Goal: Download file/media

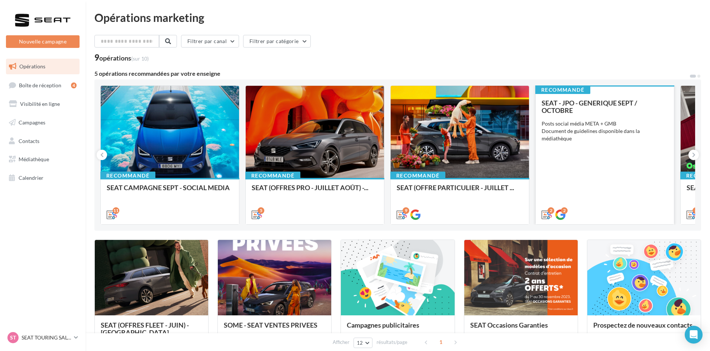
click at [554, 188] on div "SEAT - JPO - GENERIQUE SEPT / OCTOBRE Posts social média META + GMB Document de…" at bounding box center [604, 158] width 126 height 119
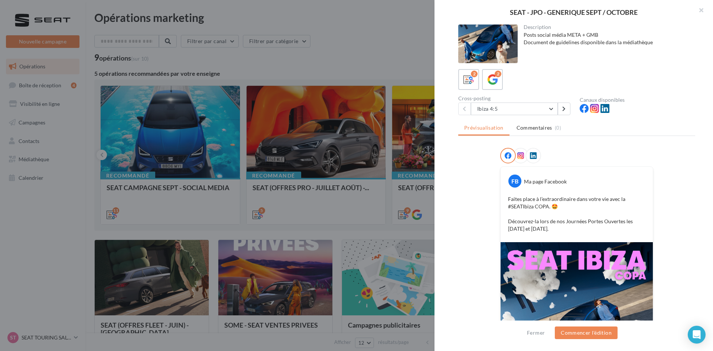
click at [382, 64] on div at bounding box center [356, 175] width 713 height 351
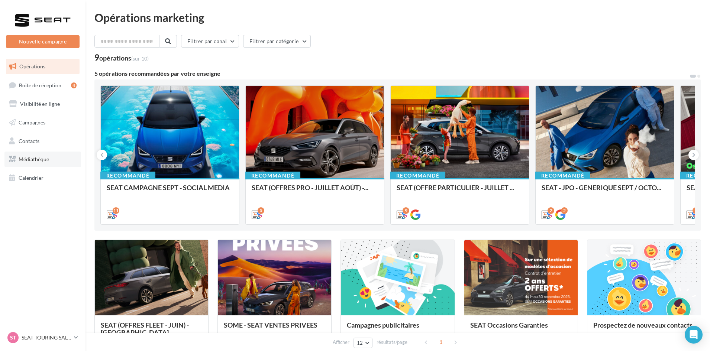
click at [40, 153] on link "Médiathèque" at bounding box center [42, 160] width 77 height 16
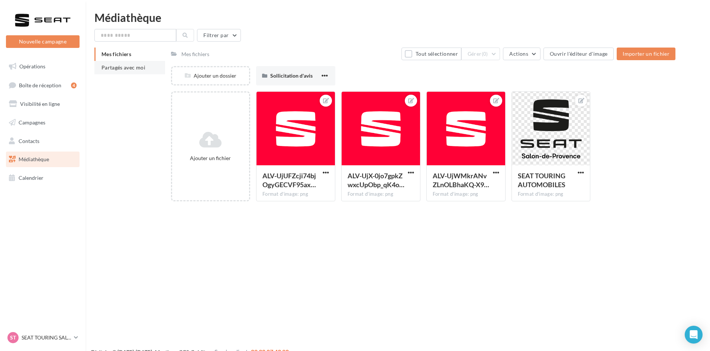
click at [129, 64] on span "Partagés avec moi" at bounding box center [123, 67] width 44 height 6
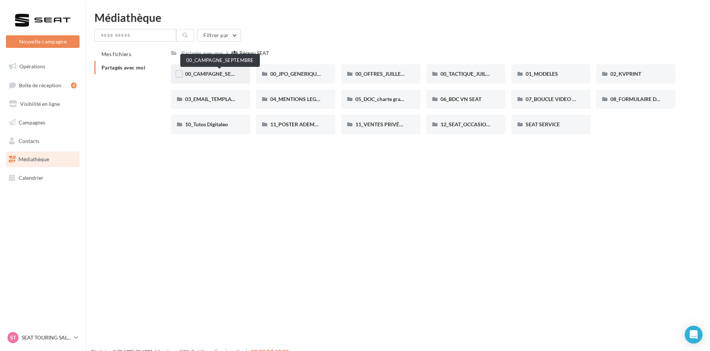
click at [224, 70] on div "00_CAMPAGNE_SEPTEMBRE" at bounding box center [210, 73] width 79 height 19
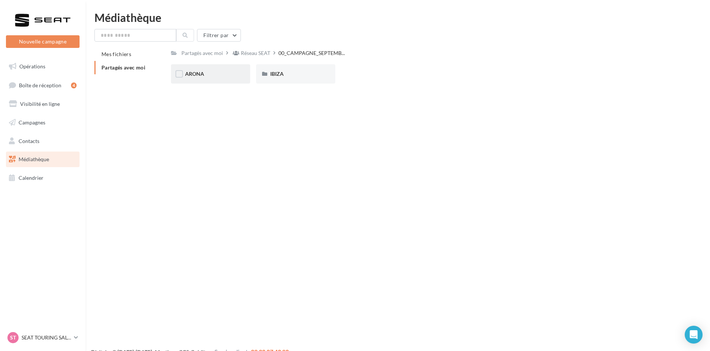
click at [221, 74] on div "ARONA" at bounding box center [210, 73] width 51 height 7
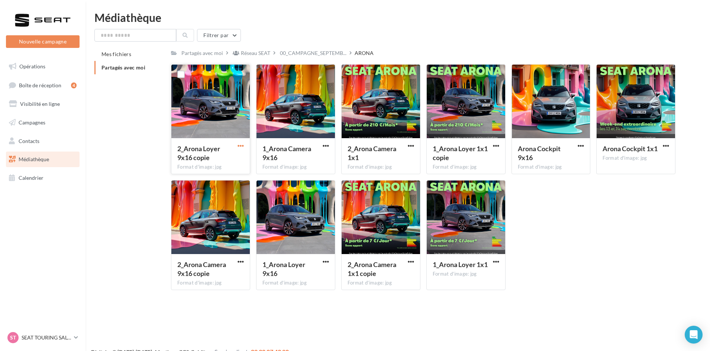
click at [242, 146] on span "button" at bounding box center [240, 146] width 6 height 6
click at [236, 158] on button "Télécharger" at bounding box center [208, 160] width 74 height 19
click at [327, 146] on span "button" at bounding box center [326, 146] width 6 height 6
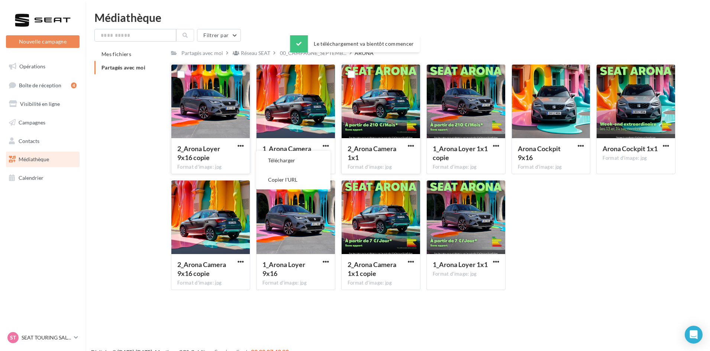
click at [324, 152] on button "Télécharger" at bounding box center [293, 160] width 74 height 19
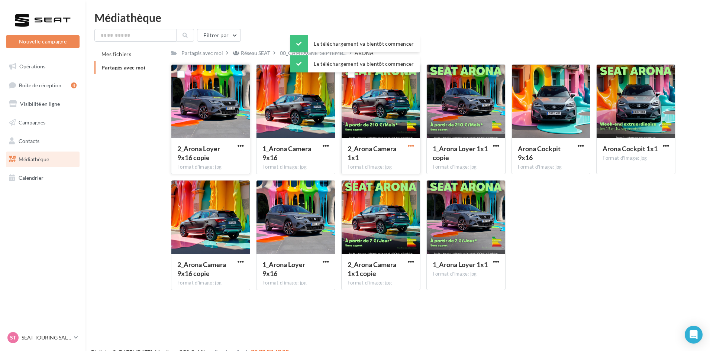
click at [413, 143] on span "button" at bounding box center [411, 146] width 6 height 6
click at [406, 156] on button "Télécharger" at bounding box center [378, 160] width 74 height 19
drag, startPoint x: 494, startPoint y: 146, endPoint x: 492, endPoint y: 149, distance: 4.2
click at [494, 146] on span "button" at bounding box center [496, 146] width 6 height 6
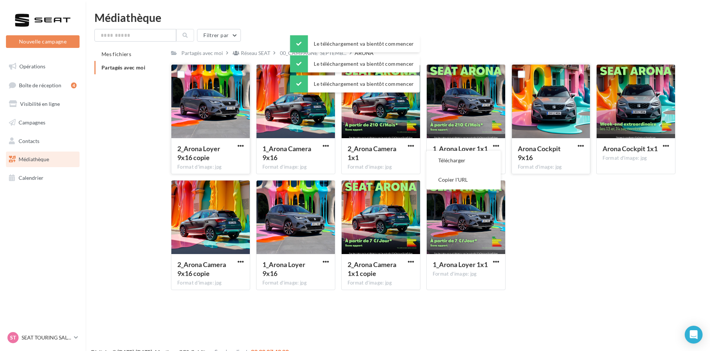
drag, startPoint x: 485, startPoint y: 159, endPoint x: 512, endPoint y: 152, distance: 28.5
click at [487, 159] on button "Télécharger" at bounding box center [463, 160] width 74 height 19
click at [581, 146] on span "button" at bounding box center [580, 146] width 6 height 6
click at [577, 156] on button "Télécharger" at bounding box center [548, 160] width 74 height 19
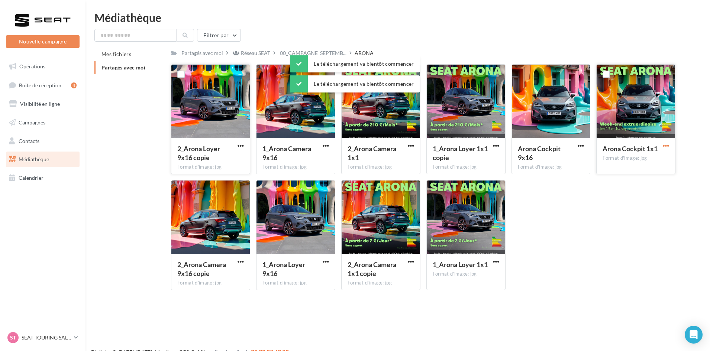
click at [664, 145] on span "button" at bounding box center [665, 146] width 6 height 6
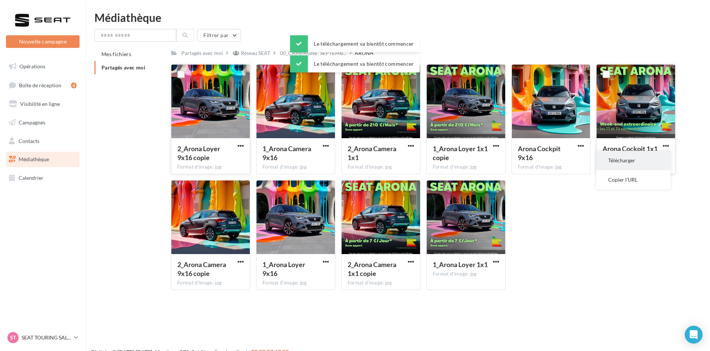
click at [654, 158] on button "Télécharger" at bounding box center [633, 160] width 74 height 19
click at [240, 263] on span "button" at bounding box center [240, 262] width 6 height 6
click at [230, 274] on button "Télécharger" at bounding box center [208, 276] width 74 height 19
drag, startPoint x: 328, startPoint y: 262, endPoint x: 326, endPoint y: 265, distance: 4.3
click at [328, 262] on span "button" at bounding box center [326, 262] width 6 height 6
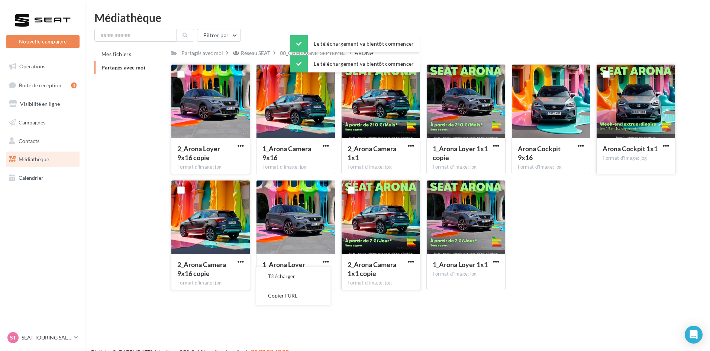
drag, startPoint x: 326, startPoint y: 265, endPoint x: 373, endPoint y: 267, distance: 46.9
click at [322, 272] on button "Télécharger" at bounding box center [293, 276] width 74 height 19
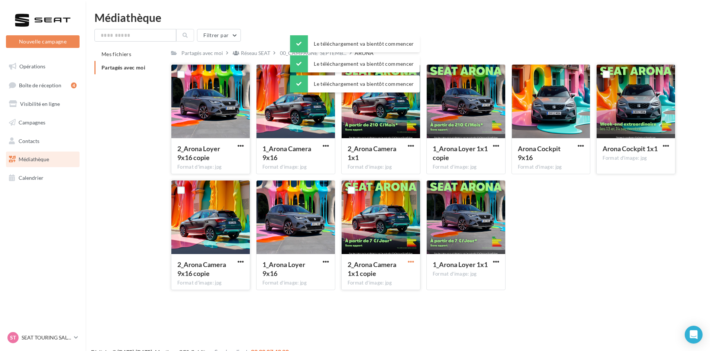
click at [412, 260] on span "button" at bounding box center [411, 262] width 6 height 6
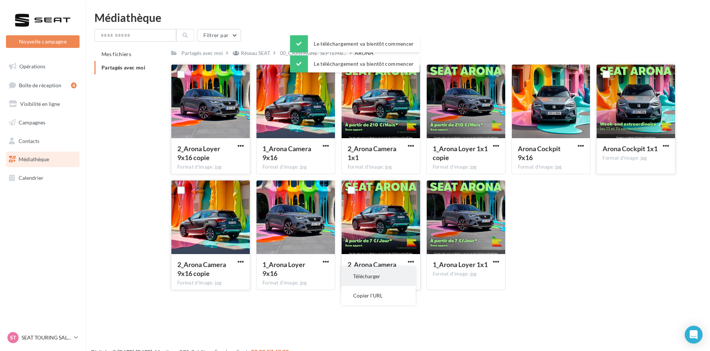
click at [405, 272] on button "Télécharger" at bounding box center [378, 276] width 74 height 19
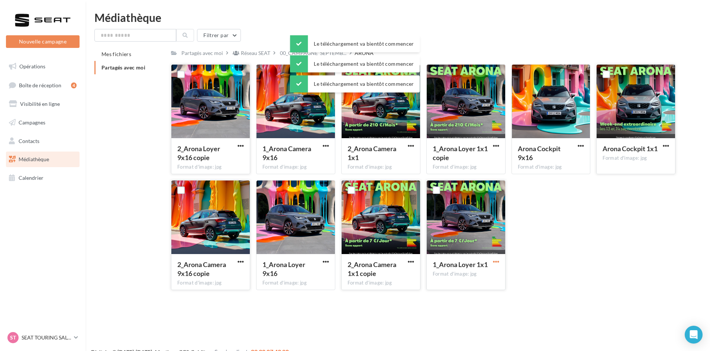
click at [495, 261] on span "button" at bounding box center [496, 262] width 6 height 6
click at [485, 275] on button "Télécharger" at bounding box center [463, 276] width 74 height 19
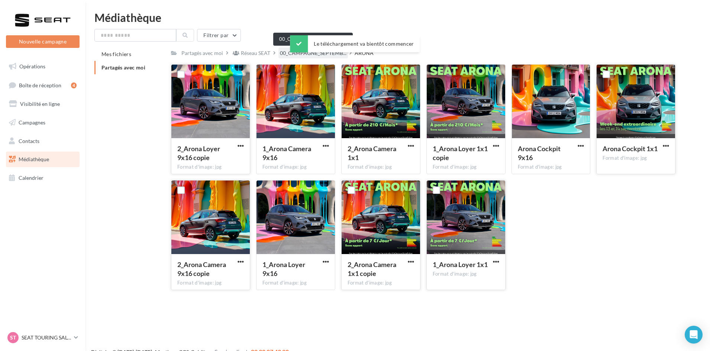
click at [324, 56] on span "00_CAMPAGNE_SEPTEMB..." at bounding box center [313, 52] width 67 height 7
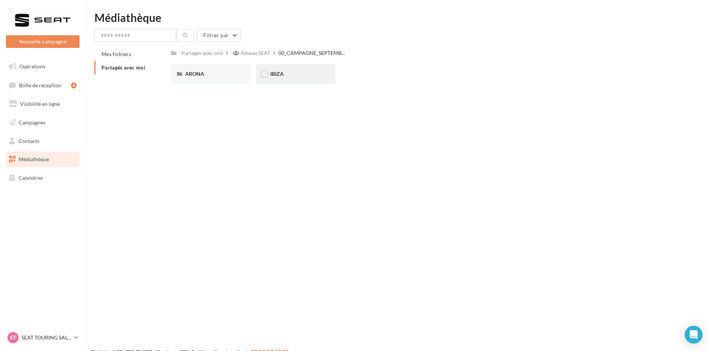
click at [289, 77] on div "IBIZA" at bounding box center [295, 73] width 51 height 7
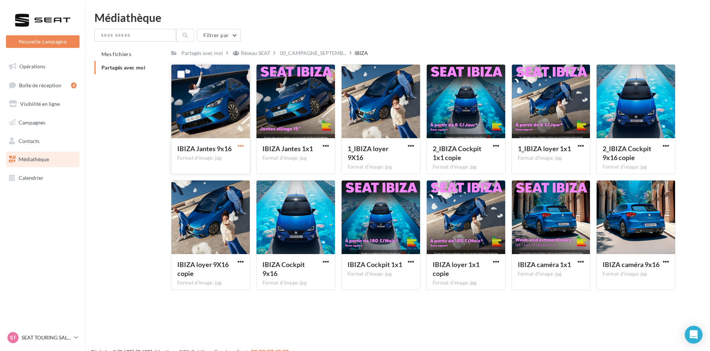
click at [242, 146] on span "button" at bounding box center [240, 146] width 6 height 6
drag, startPoint x: 238, startPoint y: 158, endPoint x: 244, endPoint y: 157, distance: 6.0
click at [239, 158] on button "Télécharger" at bounding box center [208, 160] width 74 height 19
drag, startPoint x: 323, startPoint y: 146, endPoint x: 323, endPoint y: 150, distance: 4.1
click at [323, 146] on span "button" at bounding box center [326, 146] width 6 height 6
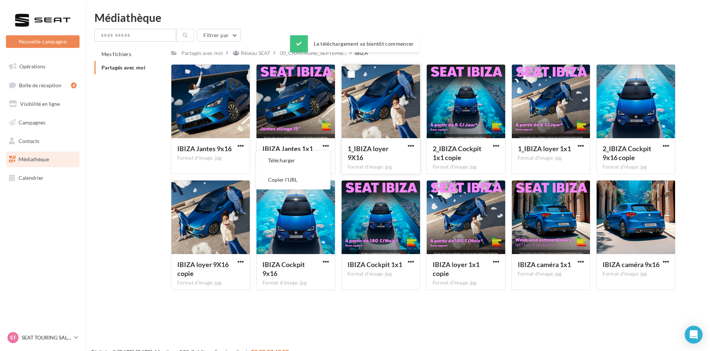
click at [320, 158] on button "Télécharger" at bounding box center [293, 160] width 74 height 19
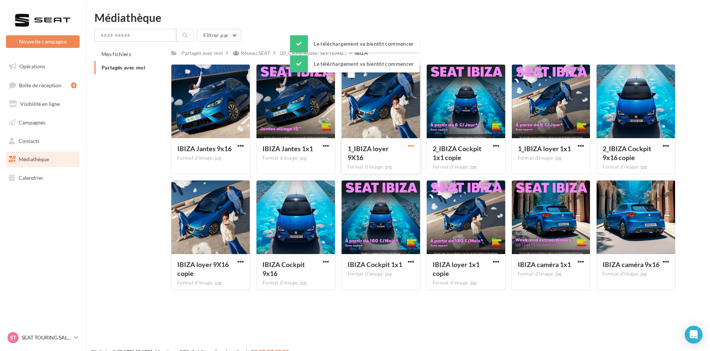
click at [409, 145] on span "button" at bounding box center [411, 146] width 6 height 6
click at [402, 163] on button "Télécharger" at bounding box center [378, 160] width 74 height 19
click at [495, 145] on span "button" at bounding box center [496, 146] width 6 height 6
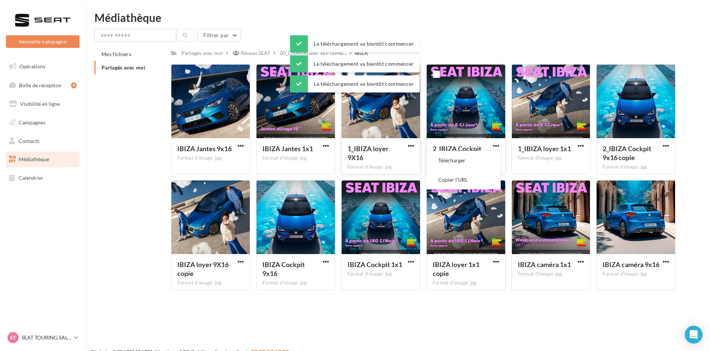
drag, startPoint x: 489, startPoint y: 157, endPoint x: 493, endPoint y: 156, distance: 4.6
click at [490, 157] on button "Télécharger" at bounding box center [463, 160] width 74 height 19
drag, startPoint x: 583, startPoint y: 144, endPoint x: 581, endPoint y: 149, distance: 5.2
click at [583, 144] on span "button" at bounding box center [580, 146] width 6 height 6
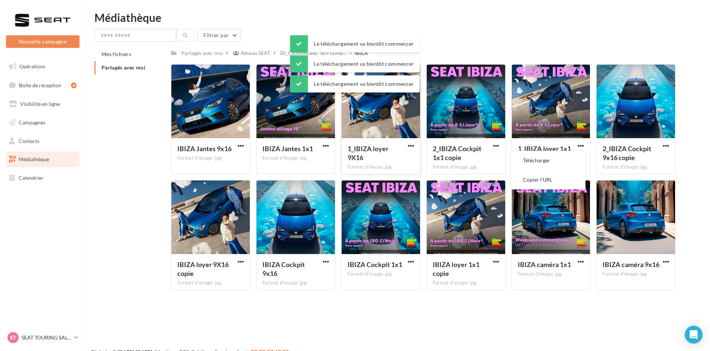
click at [580, 156] on button "Télécharger" at bounding box center [548, 160] width 74 height 19
drag, startPoint x: 664, startPoint y: 143, endPoint x: 662, endPoint y: 148, distance: 5.3
click at [664, 143] on span "button" at bounding box center [665, 146] width 6 height 6
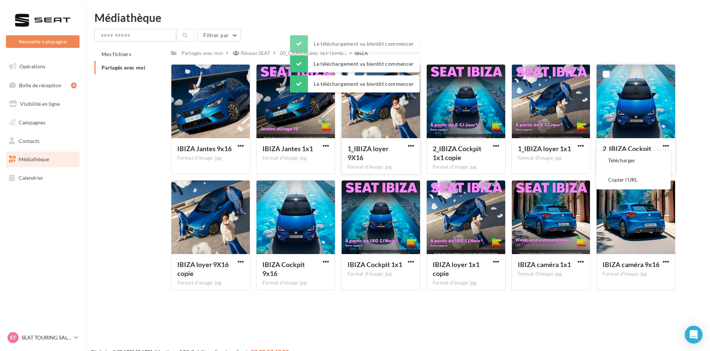
click at [647, 170] on button "Télécharger" at bounding box center [633, 160] width 74 height 19
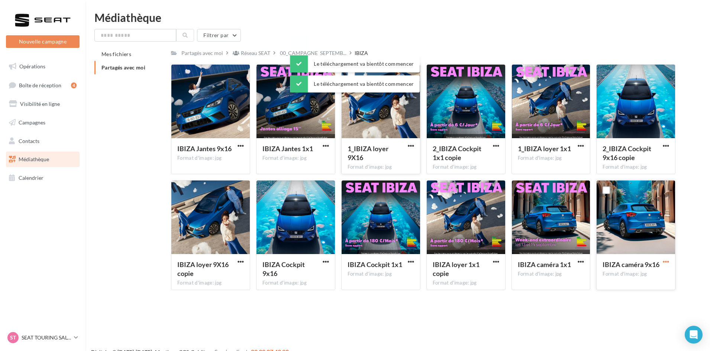
click at [665, 259] on span "button" at bounding box center [665, 262] width 6 height 6
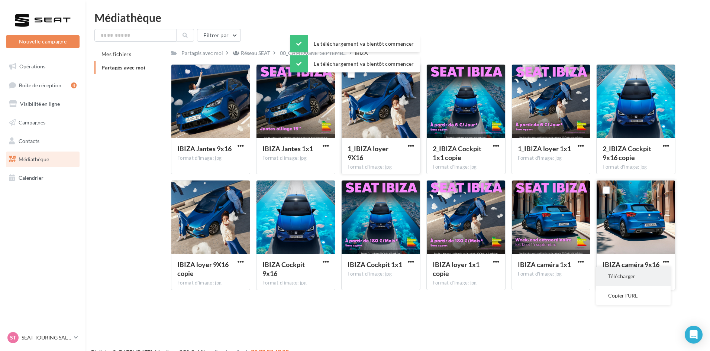
drag, startPoint x: 656, startPoint y: 270, endPoint x: 642, endPoint y: 270, distance: 14.1
click at [656, 270] on button "Télécharger" at bounding box center [633, 276] width 74 height 19
drag, startPoint x: 581, startPoint y: 259, endPoint x: 578, endPoint y: 263, distance: 5.4
click at [580, 259] on span "button" at bounding box center [580, 262] width 6 height 6
click at [571, 274] on button "Télécharger" at bounding box center [548, 276] width 74 height 19
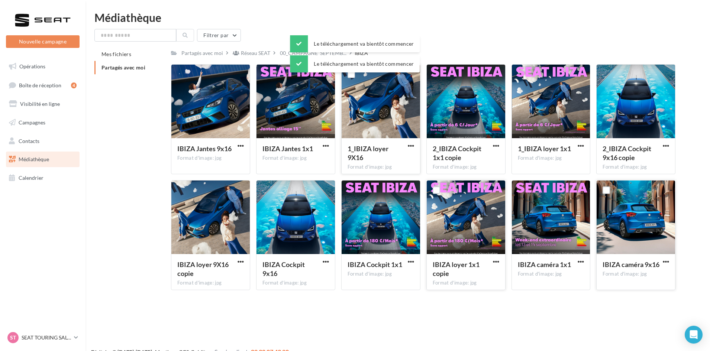
click at [490, 260] on div "IBIZA loyer 1x1 copie" at bounding box center [465, 270] width 67 height 20
drag, startPoint x: 495, startPoint y: 260, endPoint x: 491, endPoint y: 266, distance: 6.7
click at [495, 260] on span "button" at bounding box center [496, 262] width 6 height 6
click at [481, 278] on button "Télécharger" at bounding box center [463, 276] width 74 height 19
drag, startPoint x: 413, startPoint y: 262, endPoint x: 409, endPoint y: 265, distance: 5.0
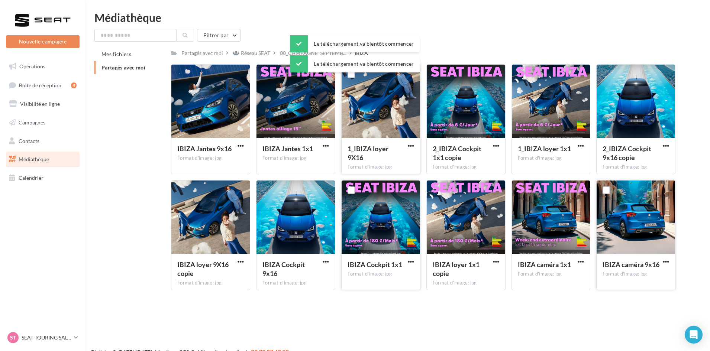
click at [413, 262] on span "button" at bounding box center [411, 262] width 6 height 6
drag, startPoint x: 409, startPoint y: 265, endPoint x: 385, endPoint y: 278, distance: 27.9
click at [398, 279] on button "Télécharger" at bounding box center [378, 276] width 74 height 19
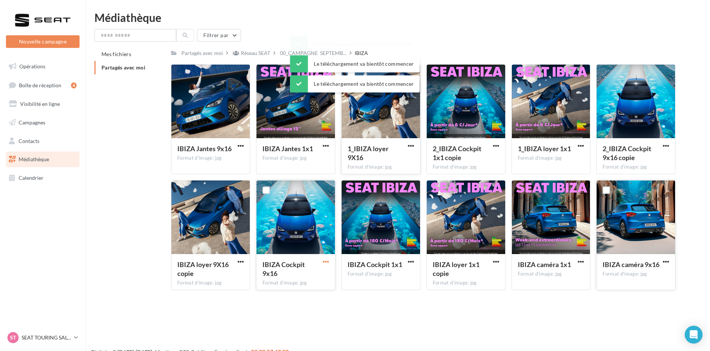
click at [327, 263] on span "button" at bounding box center [326, 262] width 6 height 6
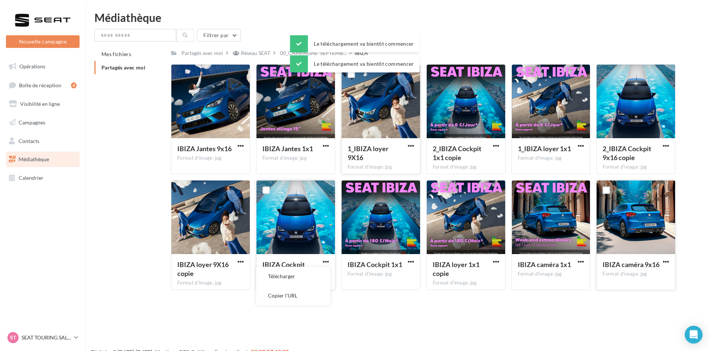
drag, startPoint x: 318, startPoint y: 279, endPoint x: 303, endPoint y: 275, distance: 15.8
click at [317, 279] on button "Télécharger" at bounding box center [293, 276] width 74 height 19
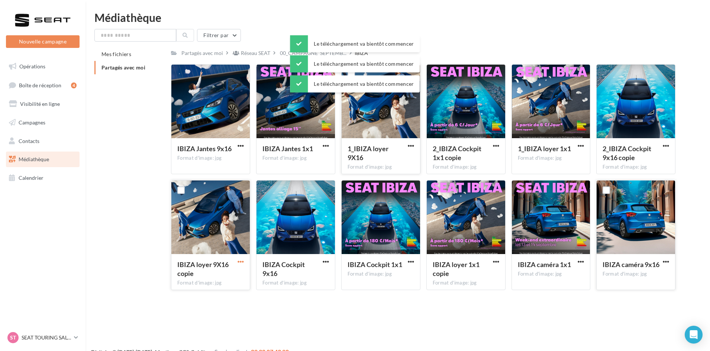
click at [242, 262] on span "button" at bounding box center [240, 262] width 6 height 6
click at [238, 268] on button "Télécharger" at bounding box center [208, 276] width 74 height 19
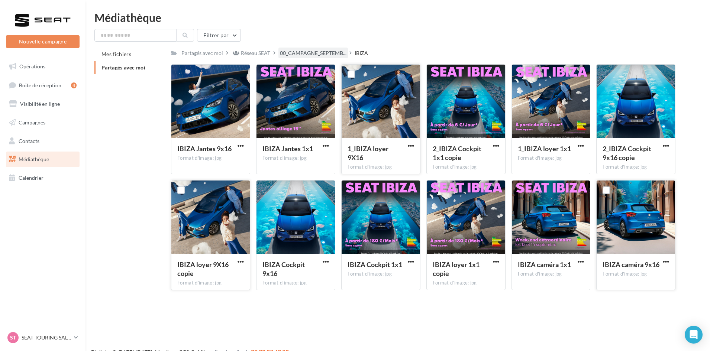
click at [315, 49] on div "00_CAMPAGNE_SEPTEMB..." at bounding box center [312, 53] width 69 height 11
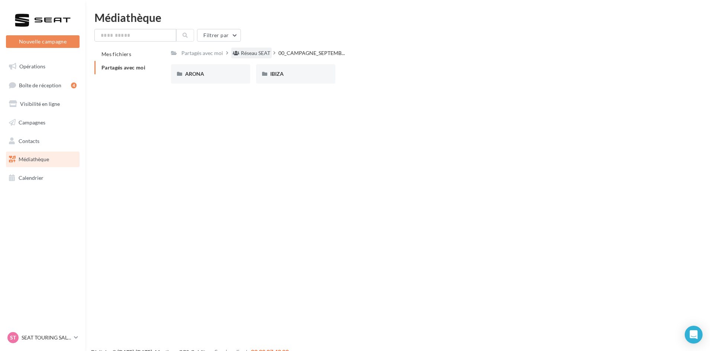
click at [244, 52] on div "Réseau SEAT" at bounding box center [255, 52] width 29 height 7
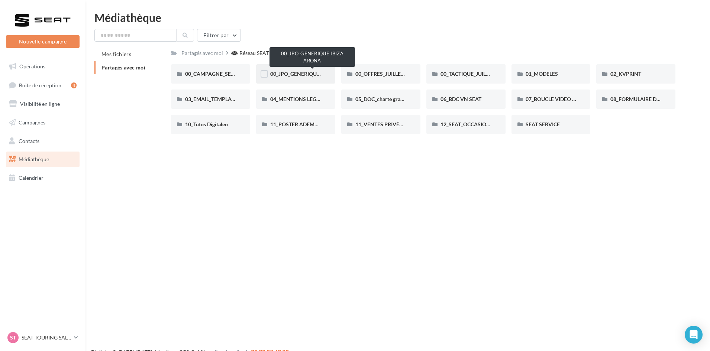
click at [288, 72] on span "00_JPO_GENERIQUE IBIZA ARONA" at bounding box center [312, 74] width 84 height 6
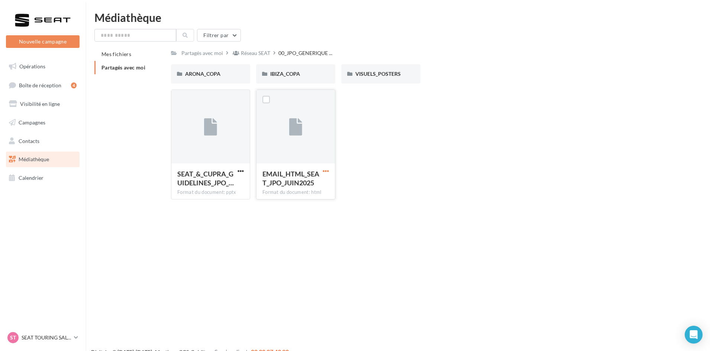
click at [323, 169] on span "button" at bounding box center [326, 171] width 6 height 6
click at [317, 187] on button "Télécharger" at bounding box center [293, 185] width 74 height 19
click at [214, 74] on span "ARONA_COPA" at bounding box center [202, 74] width 35 height 6
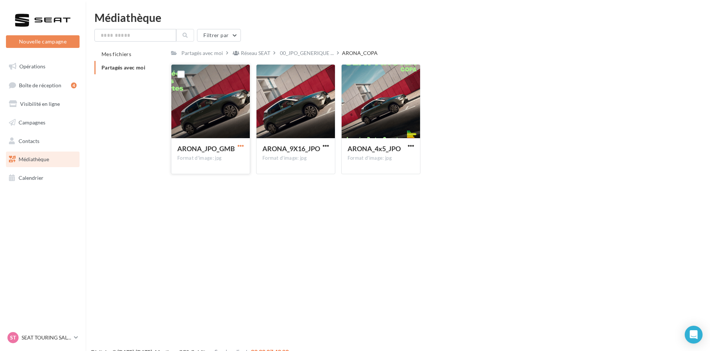
click at [238, 143] on span "button" at bounding box center [240, 146] width 6 height 6
click at [227, 162] on button "Télécharger" at bounding box center [208, 160] width 74 height 19
click at [323, 145] on span "button" at bounding box center [326, 146] width 6 height 6
click at [317, 155] on button "Télécharger" at bounding box center [293, 160] width 74 height 19
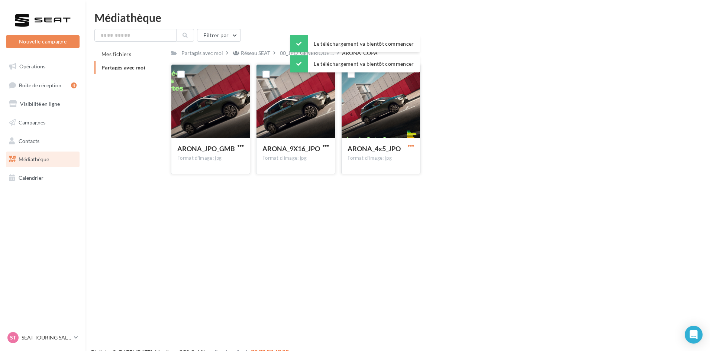
click at [414, 145] on span "button" at bounding box center [411, 146] width 6 height 6
click at [393, 165] on button "Télécharger" at bounding box center [378, 160] width 74 height 19
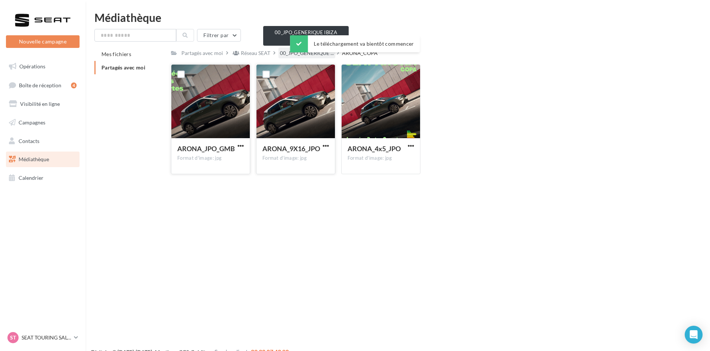
click at [285, 54] on span "00_JPO_GENERIQUE ..." at bounding box center [307, 52] width 54 height 7
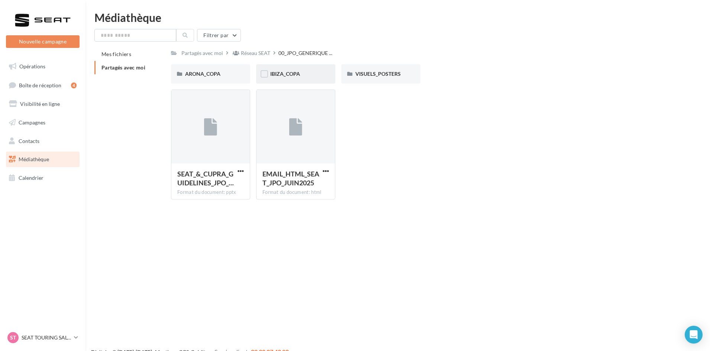
click at [301, 78] on div "IBIZA_COPA" at bounding box center [295, 73] width 79 height 19
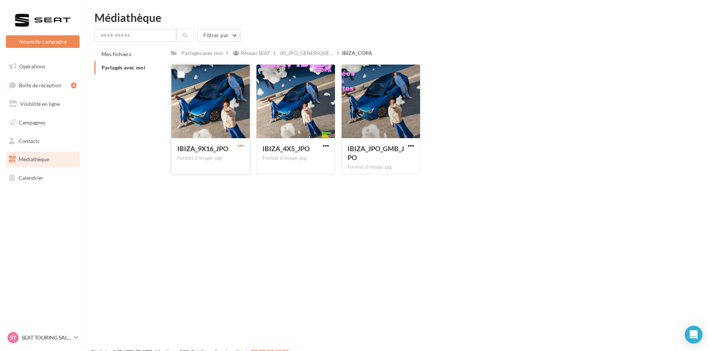
click at [241, 144] on span "button" at bounding box center [240, 146] width 6 height 6
click at [236, 162] on button "Télécharger" at bounding box center [208, 160] width 74 height 19
click at [325, 148] on span "button" at bounding box center [326, 146] width 6 height 6
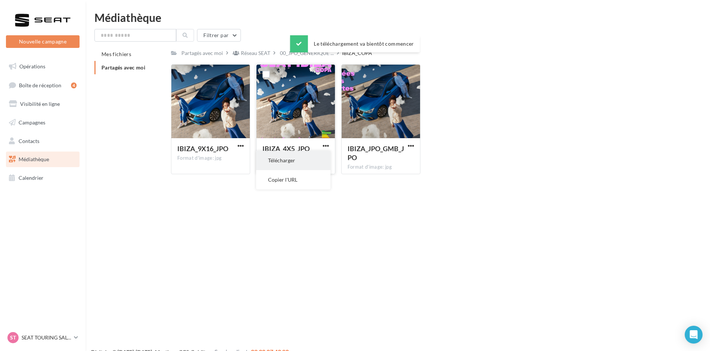
drag, startPoint x: 312, startPoint y: 162, endPoint x: 351, endPoint y: 154, distance: 40.2
click at [314, 161] on button "Télécharger" at bounding box center [293, 160] width 74 height 19
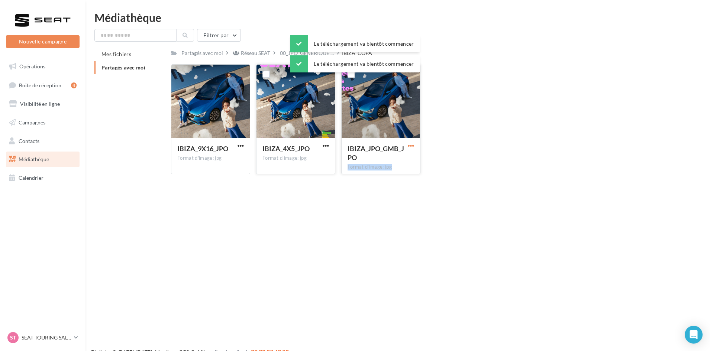
click at [411, 145] on div "IBIZA_JPO_GMB_JPO Format d'image: jpg" at bounding box center [380, 119] width 79 height 110
click at [410, 145] on span "button" at bounding box center [411, 146] width 6 height 6
drag, startPoint x: 389, startPoint y: 166, endPoint x: 382, endPoint y: 159, distance: 10.8
click at [388, 166] on button "Télécharger" at bounding box center [378, 160] width 74 height 19
click at [281, 58] on div "00_JPO_GENERIQUE ..." at bounding box center [306, 53] width 57 height 11
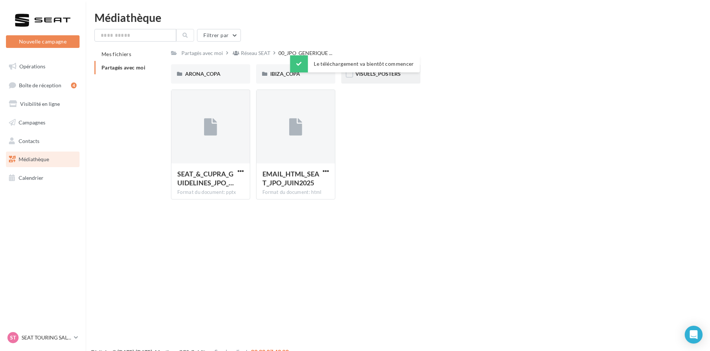
click at [373, 78] on div "VISUELS_POSTERS" at bounding box center [380, 73] width 51 height 7
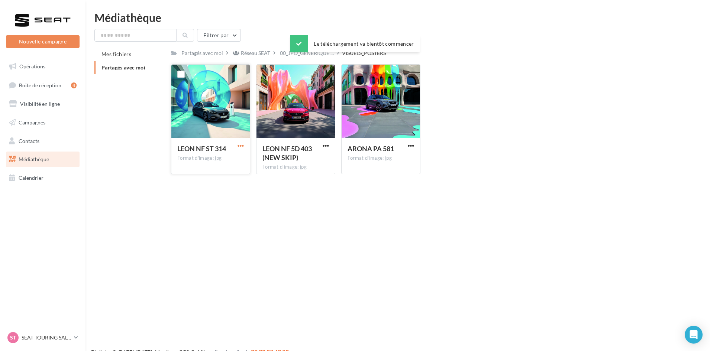
click at [240, 144] on span "button" at bounding box center [240, 146] width 6 height 6
drag, startPoint x: 235, startPoint y: 155, endPoint x: 308, endPoint y: 145, distance: 73.6
click at [236, 155] on button "Télécharger" at bounding box center [208, 160] width 74 height 19
click at [323, 146] on span "button" at bounding box center [326, 146] width 6 height 6
click at [319, 153] on button "Télécharger" at bounding box center [293, 160] width 74 height 19
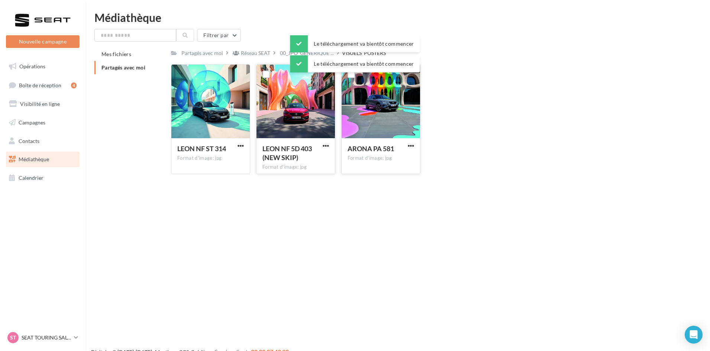
click at [414, 147] on button "button" at bounding box center [410, 146] width 9 height 7
drag, startPoint x: 402, startPoint y: 162, endPoint x: 382, endPoint y: 150, distance: 22.5
click at [401, 162] on button "Télécharger" at bounding box center [378, 160] width 74 height 19
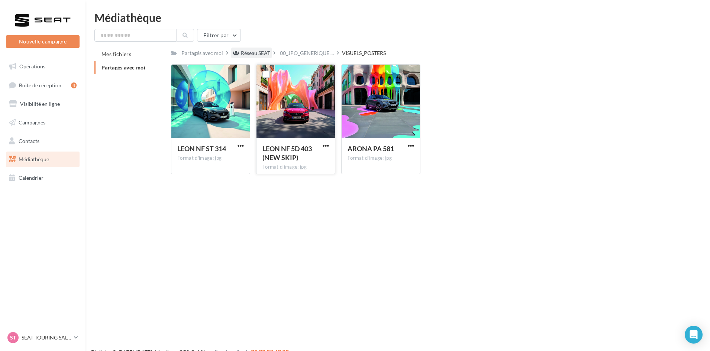
click at [249, 52] on div "Réseau SEAT" at bounding box center [255, 52] width 29 height 7
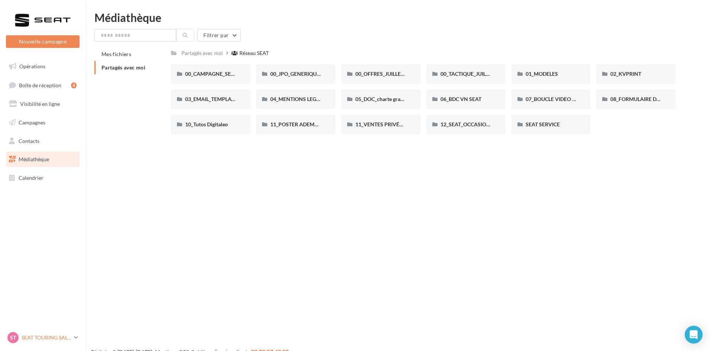
click at [66, 336] on p "SEAT TOURING SALON" at bounding box center [46, 337] width 49 height 7
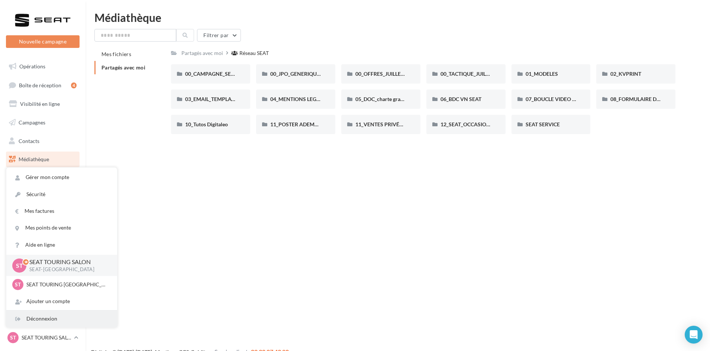
click at [61, 321] on div "Déconnexion" at bounding box center [61, 319] width 111 height 17
